Goal: Transaction & Acquisition: Purchase product/service

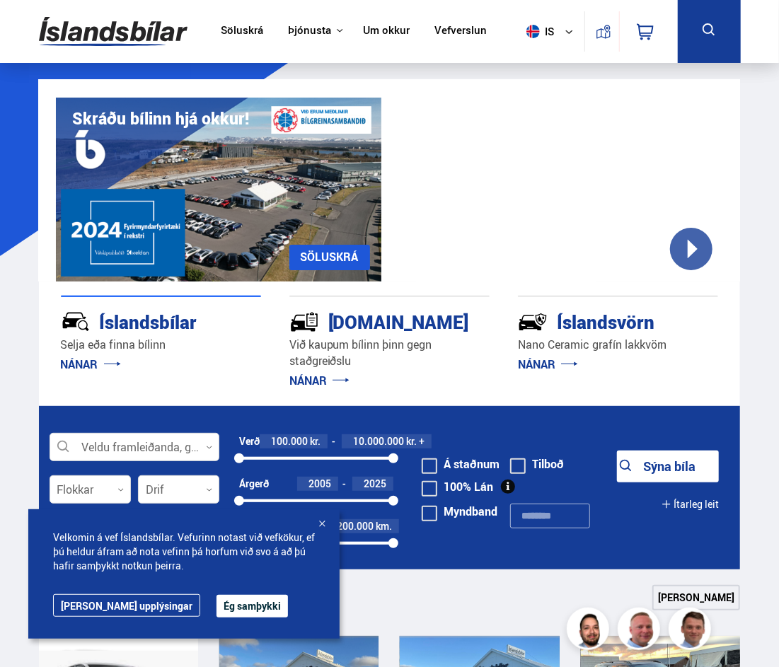
click at [255, 29] on link "Söluskrá" at bounding box center [242, 31] width 42 height 15
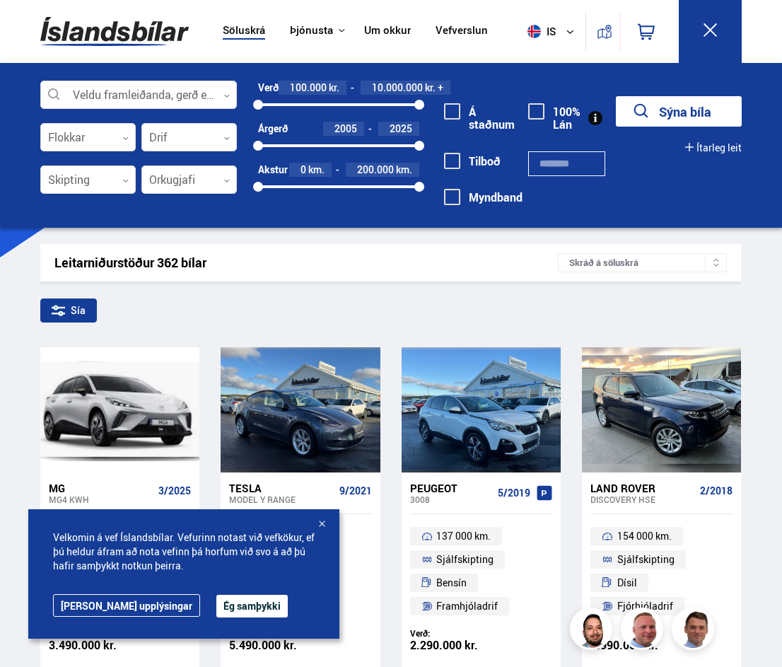
click at [216, 609] on button "Ég samþykki" at bounding box center [251, 606] width 71 height 23
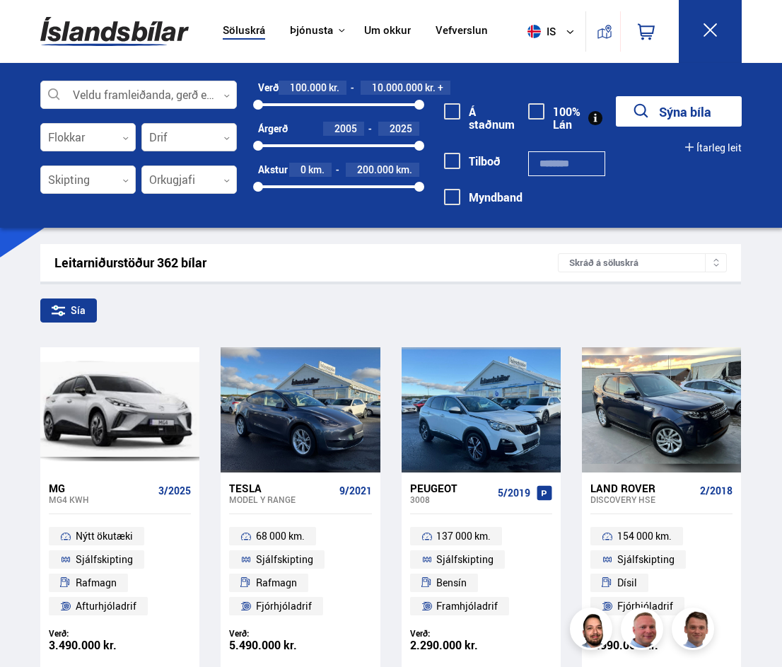
click at [209, 141] on div at bounding box center [188, 138] width 95 height 28
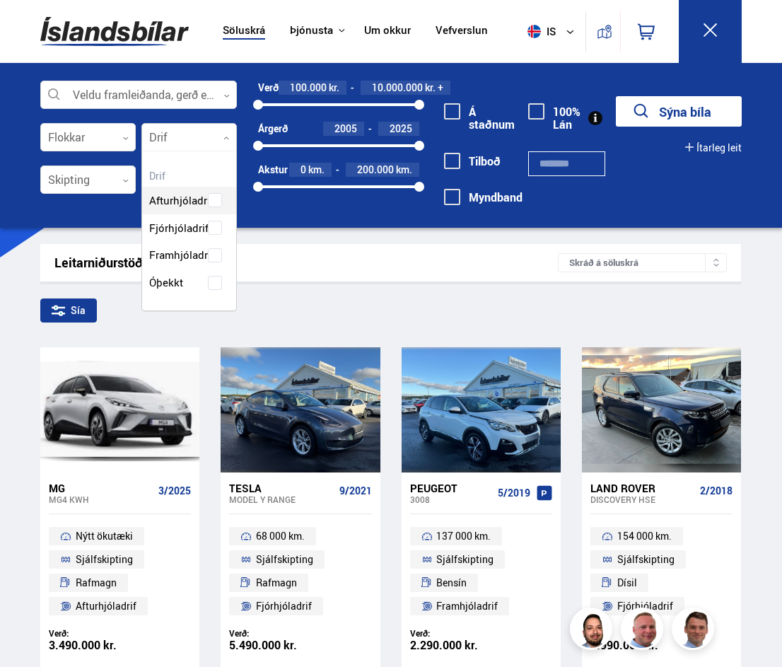
scroll to position [158, 95]
click at [204, 134] on div at bounding box center [188, 138] width 95 height 28
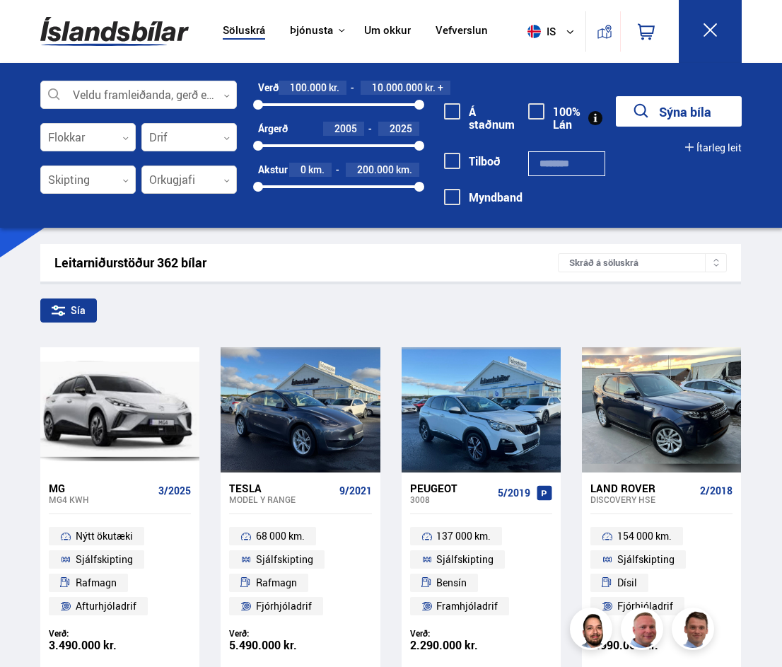
click at [202, 185] on div at bounding box center [188, 180] width 95 height 28
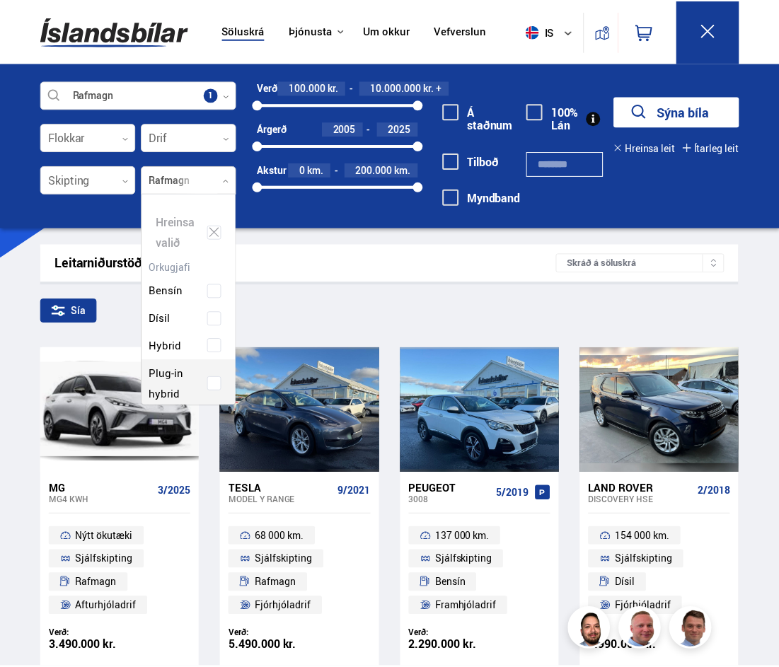
scroll to position [213, 100]
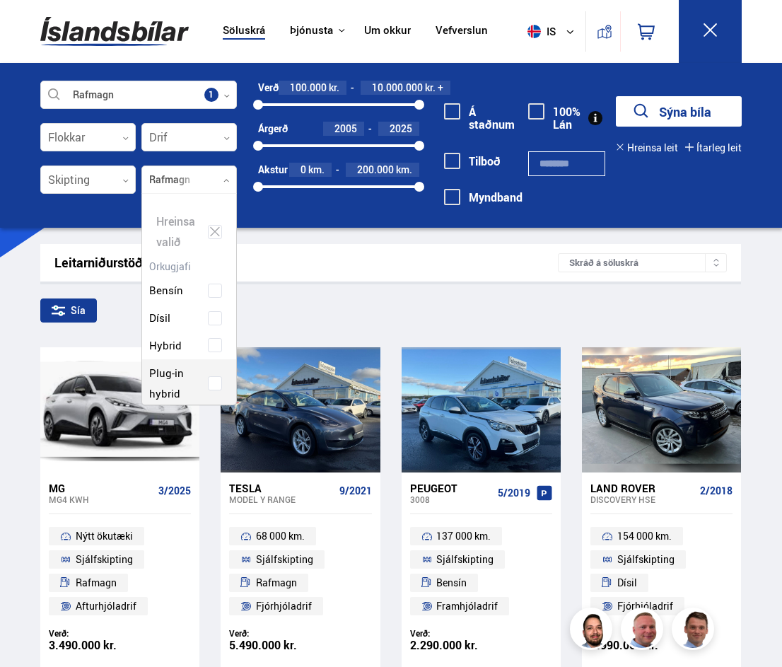
click at [208, 373] on div "Bensín Dísil Hybrid Plug-in hybrid Rafmagn" at bounding box center [189, 345] width 94 height 179
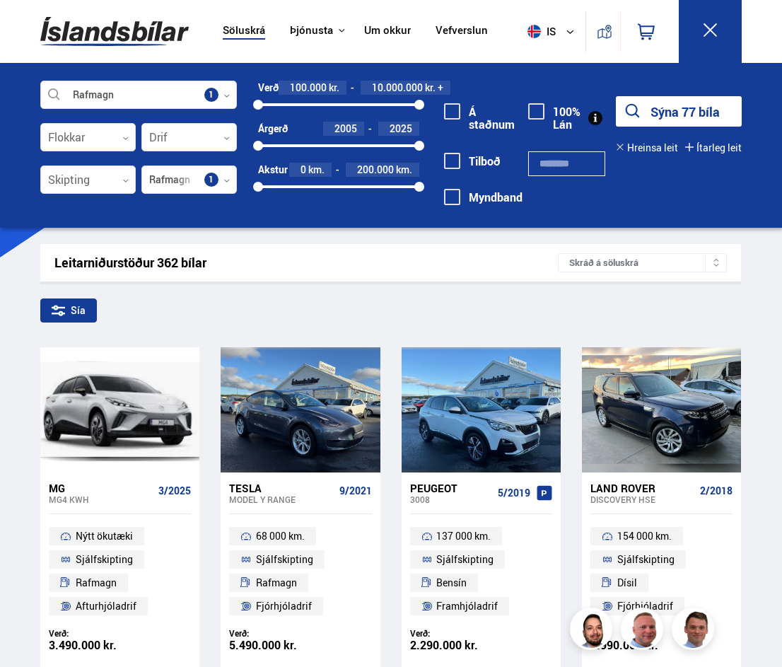
click at [339, 213] on div "Rafmagn Veldu framleiðanda, gerð eða eiginleika 1 Flokkar 0 Drif 0 Skipting 0 R…" at bounding box center [391, 153] width 724 height 144
drag, startPoint x: 259, startPoint y: 101, endPoint x: 370, endPoint y: 103, distance: 111.0
click at [370, 103] on div at bounding box center [370, 105] width 10 height 10
click at [657, 111] on button "Sýna 18 bíla" at bounding box center [679, 111] width 126 height 30
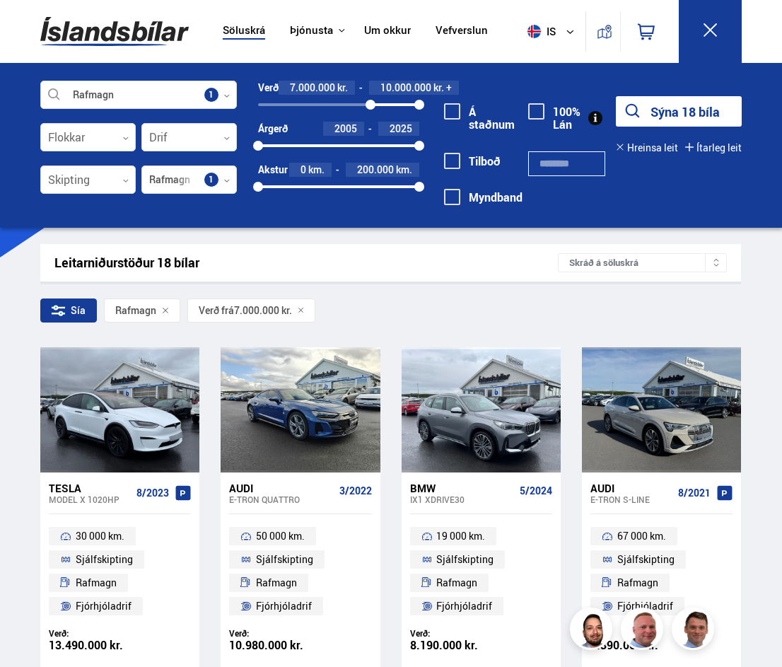
click at [383, 308] on div "Sía Rafmagn Verð frá 7.000.000 kr." at bounding box center [390, 313] width 701 height 30
click at [675, 112] on button "Sýna 18 bíla" at bounding box center [679, 111] width 126 height 30
